Goal: Transaction & Acquisition: Purchase product/service

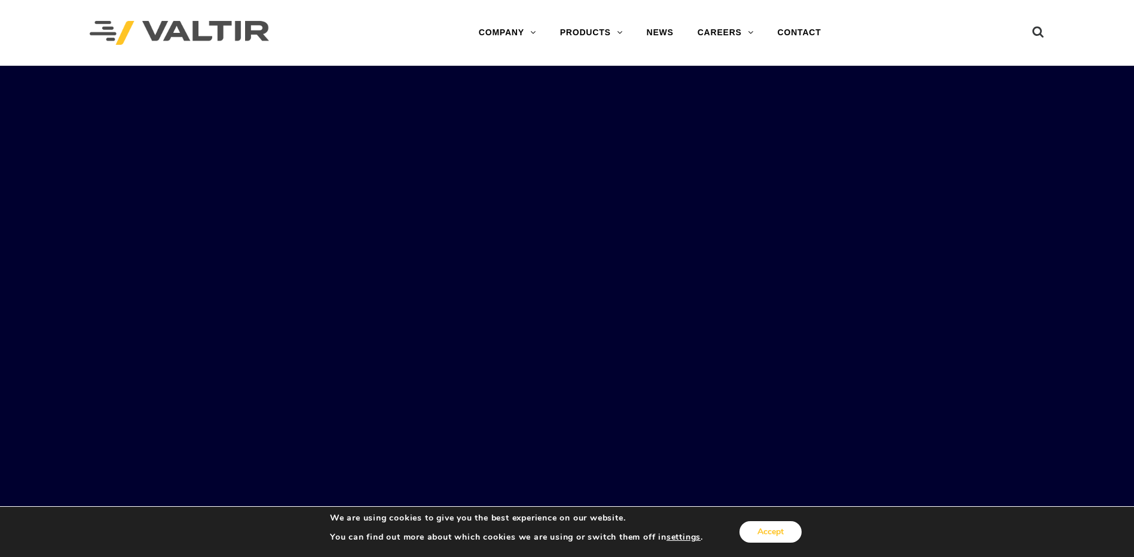
click at [766, 533] on button "Accept" at bounding box center [770, 532] width 62 height 22
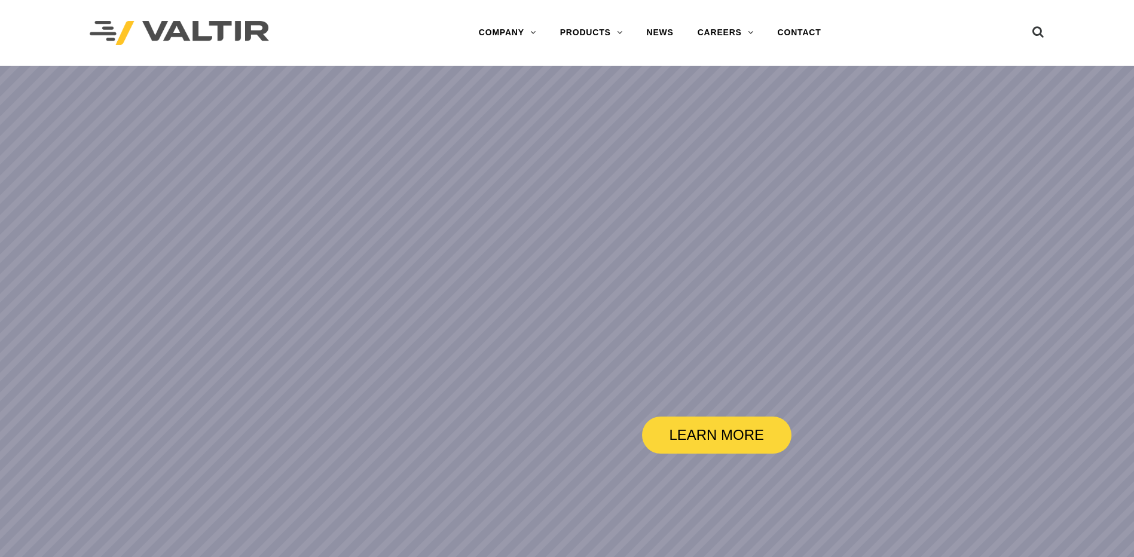
click at [574, 218] on rs-slide "LEARN MORE" at bounding box center [567, 344] width 1134 height 557
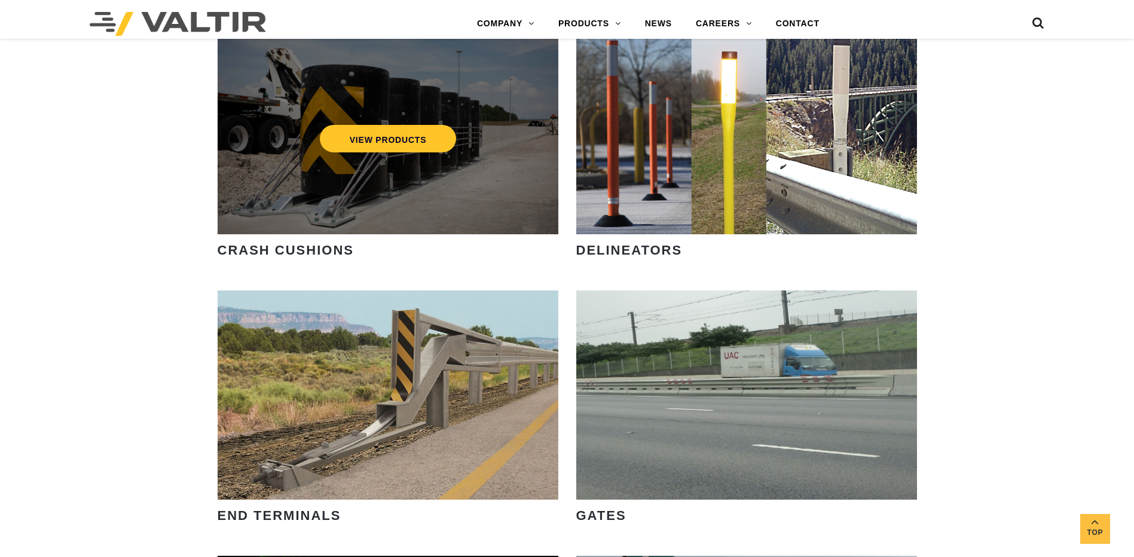
scroll to position [1076, 0]
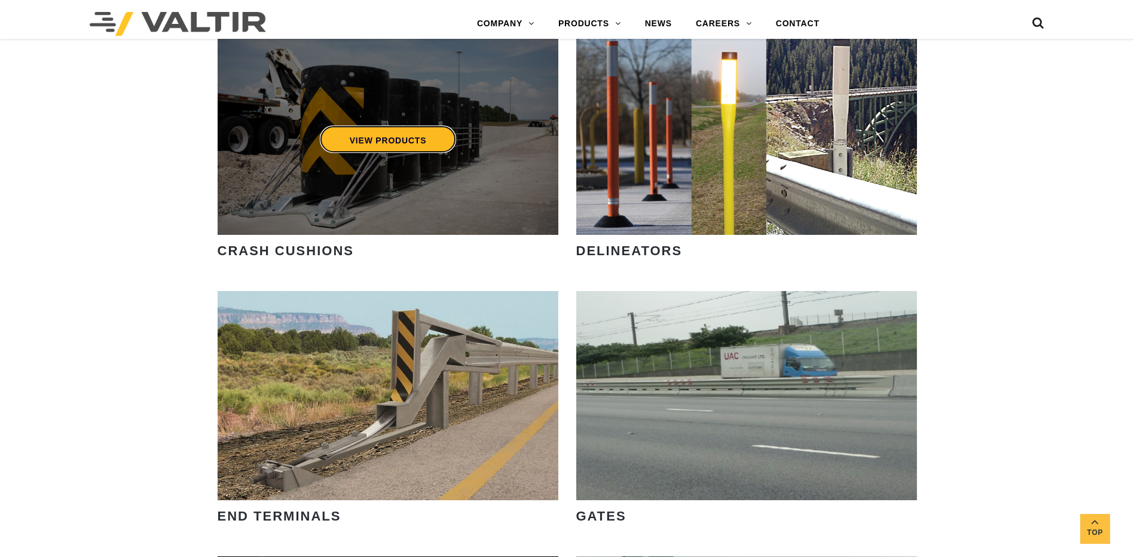
click at [365, 137] on link "VIEW PRODUCTS" at bounding box center [387, 139] width 137 height 27
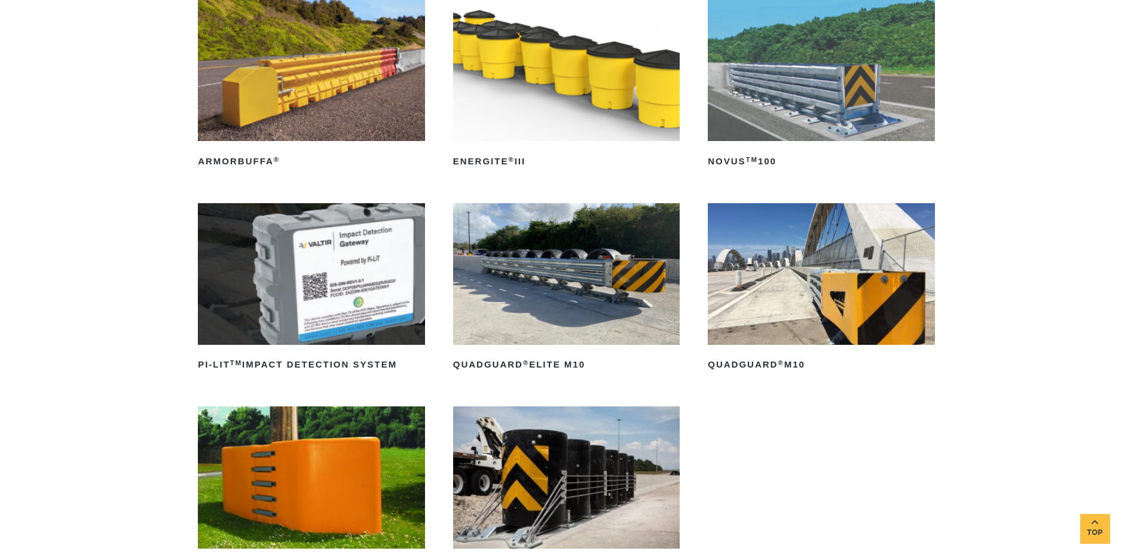
scroll to position [239, 0]
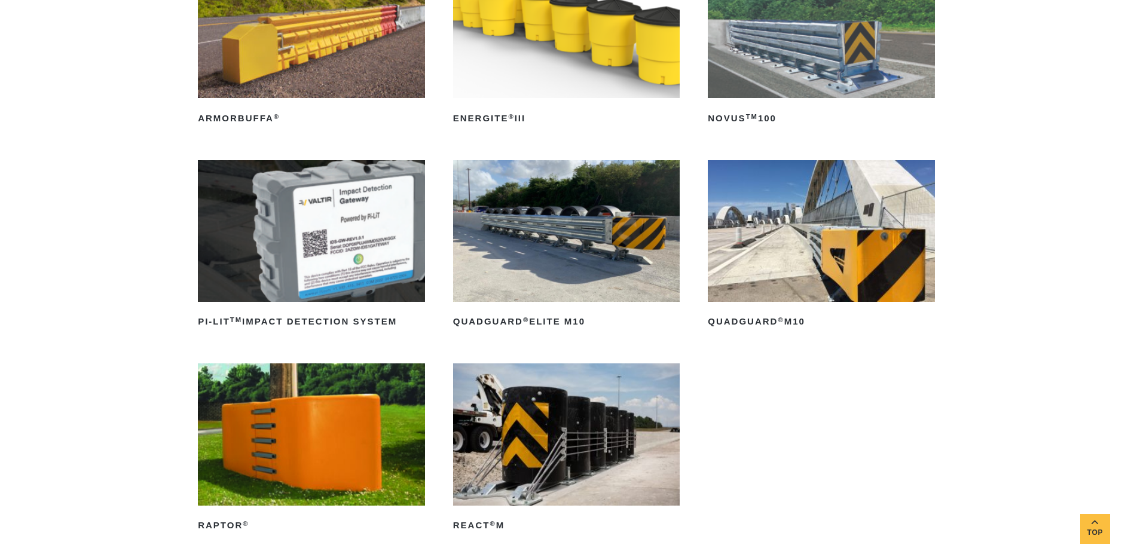
click at [545, 228] on img at bounding box center [566, 231] width 227 height 142
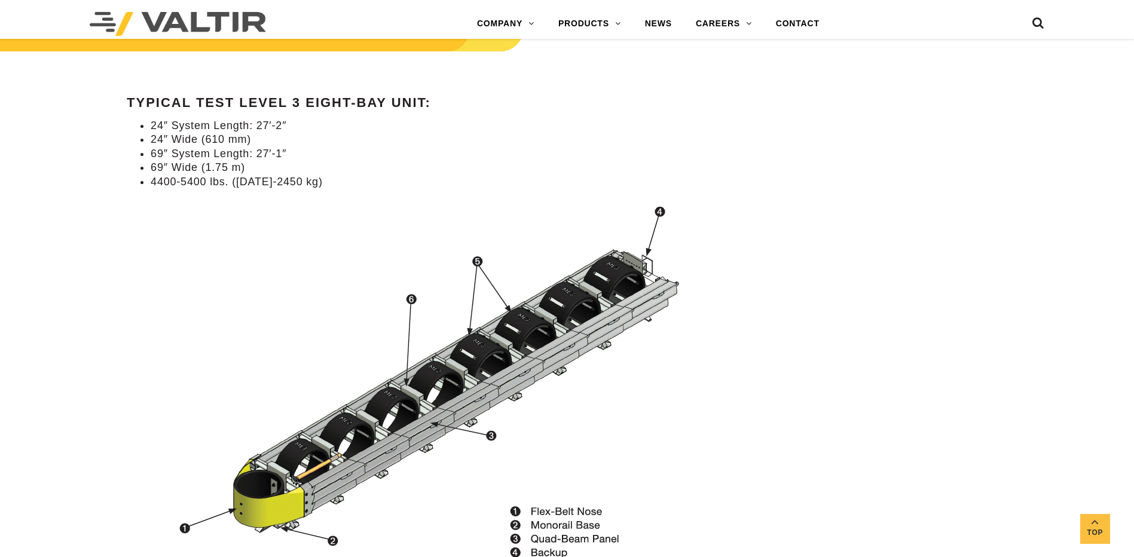
scroll to position [1136, 0]
